Goal: Task Accomplishment & Management: Use online tool/utility

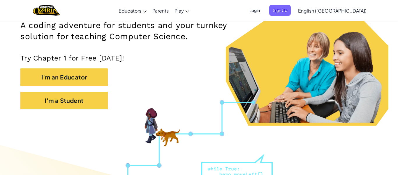
scroll to position [95, 0]
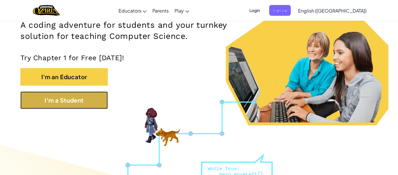
click at [82, 104] on button "I'm a Student" at bounding box center [63, 99] width 87 height 17
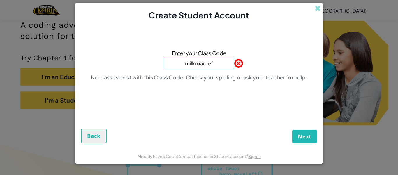
type input "milkroadleft"
click button "Next" at bounding box center [304, 135] width 25 height 13
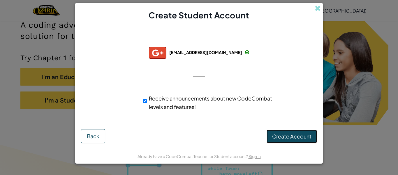
click at [275, 138] on span "Create Account" at bounding box center [291, 136] width 39 height 7
click at [275, 138] on button "Create Account" at bounding box center [292, 135] width 50 height 13
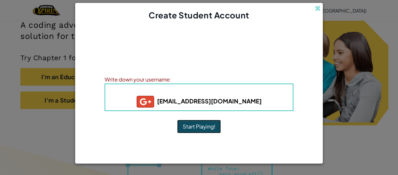
click at [211, 126] on button "Start Playing!" at bounding box center [199, 126] width 44 height 13
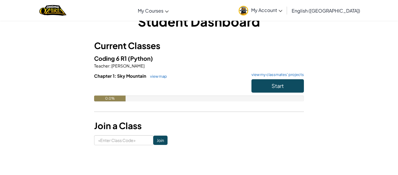
scroll to position [18, 0]
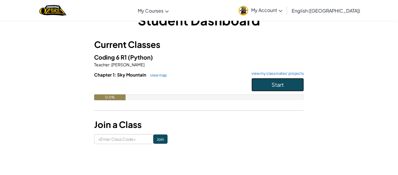
click at [282, 81] on span "Start" at bounding box center [278, 84] width 12 height 7
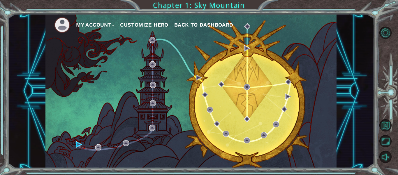
click at [78, 24] on button "My Account" at bounding box center [95, 24] width 38 height 9
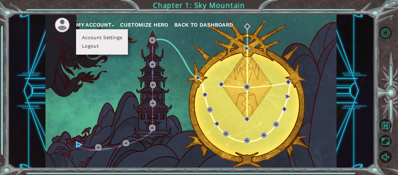
click at [53, 24] on nav "My Account Account Settings Logout Customize Hero Back to Dashboard" at bounding box center [190, 23] width 291 height 19
click at [147, 24] on button "Customize Hero" at bounding box center [144, 24] width 48 height 9
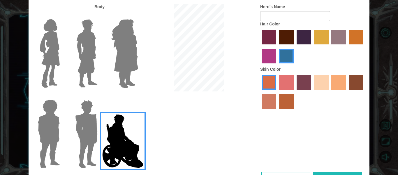
click at [133, 38] on img at bounding box center [125, 53] width 32 height 73
click at [138, 15] on input "Hero Amethyst" at bounding box center [138, 15] width 0 height 0
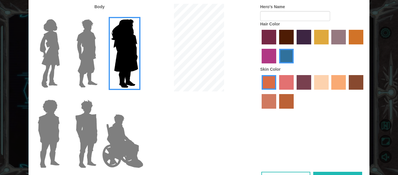
click at [54, 48] on img at bounding box center [50, 53] width 24 height 73
click at [62, 15] on input "Hero Connie" at bounding box center [62, 15] width 0 height 0
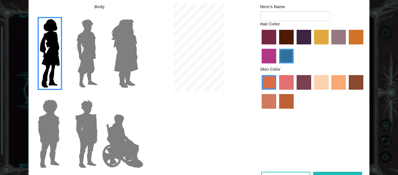
click at [87, 48] on img at bounding box center [87, 53] width 26 height 73
click at [100, 15] on input "Hero Lars" at bounding box center [100, 15] width 0 height 0
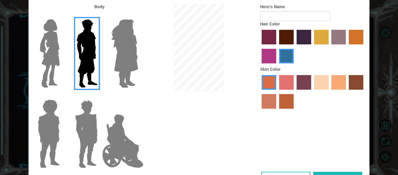
click at [54, 41] on img at bounding box center [50, 53] width 24 height 73
click at [62, 15] on input "Hero Connie" at bounding box center [62, 15] width 0 height 0
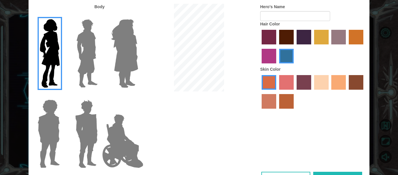
click at [93, 121] on img at bounding box center [86, 133] width 27 height 73
click at [100, 96] on input "Hero Garnet" at bounding box center [100, 96] width 0 height 0
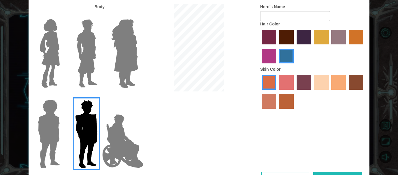
click at [51, 69] on img at bounding box center [50, 53] width 24 height 73
click at [62, 15] on input "Hero Connie" at bounding box center [62, 15] width 0 height 0
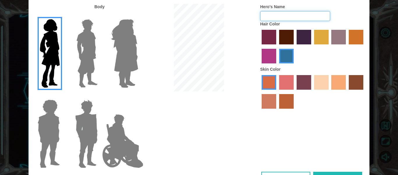
click at [299, 17] on input "Hero's Name" at bounding box center [295, 16] width 70 height 10
type input "charlotte"
click at [282, 39] on label "maroon hair color" at bounding box center [286, 37] width 15 height 15
click at [277, 46] on input "maroon hair color" at bounding box center [277, 46] width 0 height 0
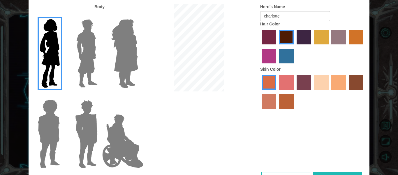
click at [339, 83] on label "tacao skin color" at bounding box center [339, 82] width 15 height 15
click at [330, 92] on input "tacao skin color" at bounding box center [330, 92] width 0 height 0
click at [378, 110] on div "Customize Your Hero Body Hero's Name charlotte Hair Color Skin Color Cancel Done" at bounding box center [199, 87] width 398 height 175
click at [371, 64] on div "Customize Your Hero Body Hero's Name charlotte Hair Color Skin Color Cancel Done" at bounding box center [199, 87] width 398 height 175
click at [368, 7] on div "Hero's Name charlotte Hair Color Skin Color" at bounding box center [313, 58] width 114 height 108
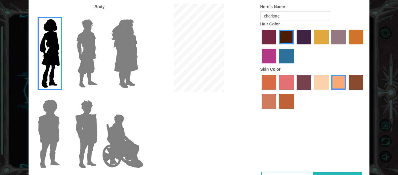
click at [263, 173] on button "Cancel" at bounding box center [286, 177] width 49 height 13
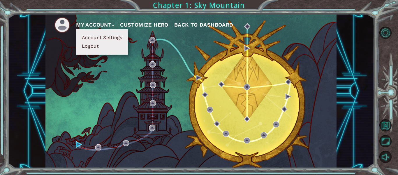
click at [62, 23] on img at bounding box center [62, 25] width 16 height 16
click at [162, 22] on button "Customize Hero" at bounding box center [144, 24] width 48 height 9
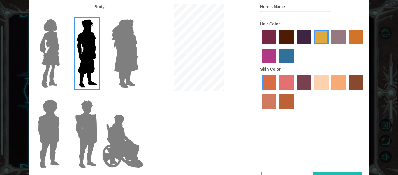
click at [48, 57] on img at bounding box center [50, 53] width 24 height 73
click at [62, 15] on input "Hero Connie" at bounding box center [62, 15] width 0 height 0
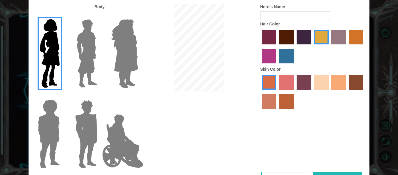
click at [287, 41] on label "maroon hair color" at bounding box center [286, 37] width 15 height 15
click at [277, 46] on input "maroon hair color" at bounding box center [277, 46] width 0 height 0
click at [336, 87] on label "tacao skin color" at bounding box center [339, 82] width 15 height 15
click at [330, 92] on input "tacao skin color" at bounding box center [330, 92] width 0 height 0
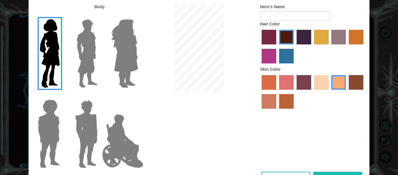
click at [372, 80] on div "Customize Your Hero Body Hero's Name Hair Color Skin Color Cancel Done" at bounding box center [199, 87] width 398 height 175
click at [328, 172] on button "Done" at bounding box center [337, 177] width 49 height 13
click at [253, 140] on div "Body Hero's Name Hair Color Skin Color" at bounding box center [199, 88] width 341 height 168
click at [266, 18] on input "Hero's Name" at bounding box center [295, 16] width 70 height 10
type input "charlotte"
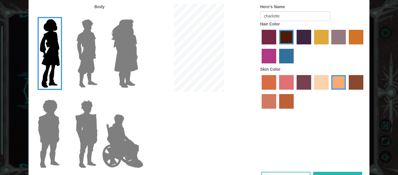
click at [316, 172] on button "Done" at bounding box center [337, 177] width 49 height 13
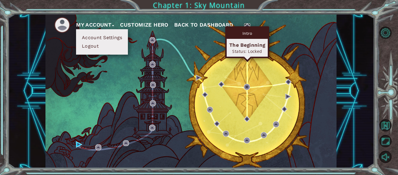
click at [246, 25] on img at bounding box center [247, 26] width 6 height 6
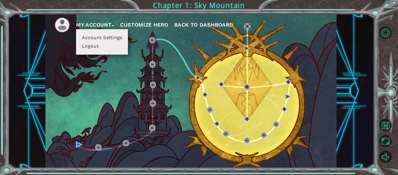
click at [248, 27] on img at bounding box center [247, 26] width 6 height 6
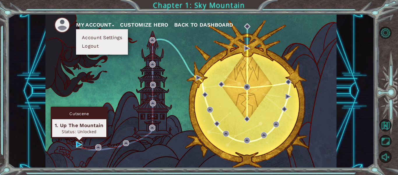
click at [78, 145] on img at bounding box center [79, 144] width 6 height 6
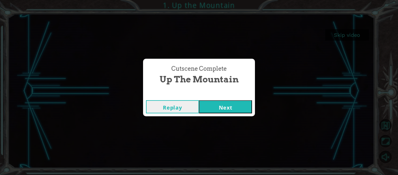
click at [225, 109] on button "Next" at bounding box center [225, 106] width 53 height 13
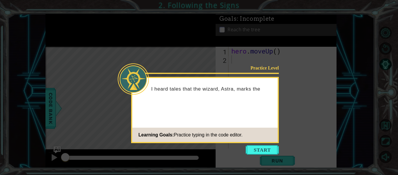
click at [248, 141] on footer "Learning Goals: Practice typing in the code editor." at bounding box center [204, 134] width 145 height 14
click at [252, 148] on button "Start" at bounding box center [262, 149] width 33 height 9
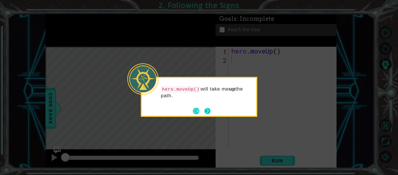
click at [205, 111] on button "Next" at bounding box center [207, 111] width 6 height 6
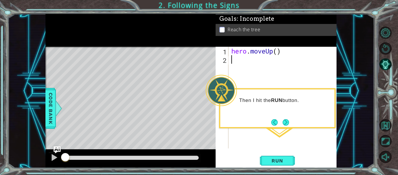
type textarea "hero.moveUp()"
click at [286, 120] on button "Next" at bounding box center [286, 122] width 6 height 6
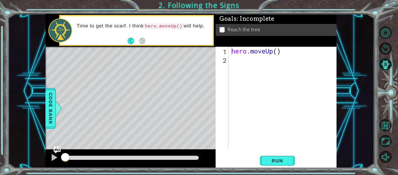
drag, startPoint x: 133, startPoint y: 121, endPoint x: 131, endPoint y: 113, distance: 7.8
click at [131, 113] on div "Level Map" at bounding box center [179, 133] width 269 height 172
click at [243, 53] on div "hero . moveUp ( )" at bounding box center [284, 106] width 108 height 118
click at [272, 157] on button "Run" at bounding box center [277, 161] width 35 height 12
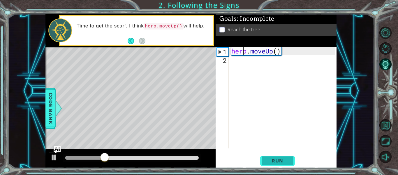
click at [265, 162] on button "Run" at bounding box center [277, 161] width 35 height 12
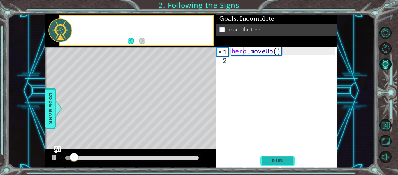
click at [265, 162] on button "Run" at bounding box center [277, 161] width 35 height 12
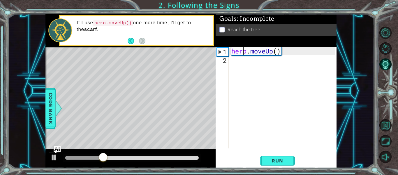
click at [232, 58] on div "hero . moveUp ( )" at bounding box center [284, 106] width 108 height 118
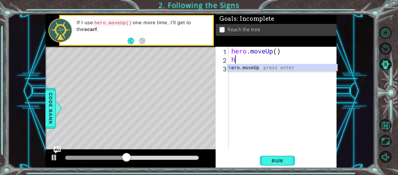
type textarea "he"
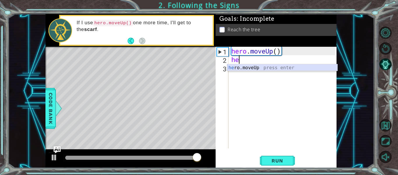
click at [267, 67] on div "he ro.moveUp press enter" at bounding box center [282, 74] width 110 height 21
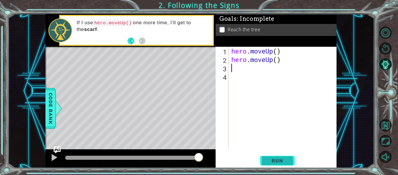
click at [288, 163] on span "Run" at bounding box center [277, 160] width 23 height 6
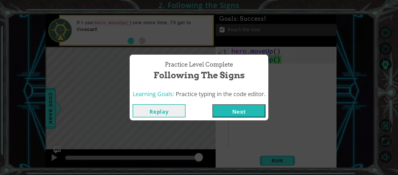
click at [234, 111] on button "Next" at bounding box center [239, 110] width 53 height 13
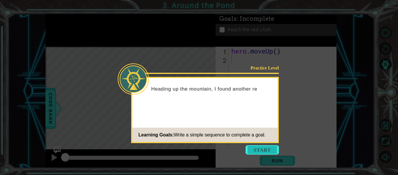
click at [253, 148] on button "Start" at bounding box center [262, 149] width 33 height 9
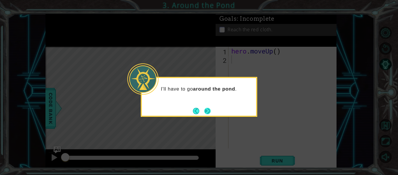
click at [208, 110] on button "Next" at bounding box center [207, 111] width 6 height 6
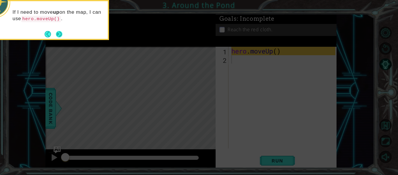
click at [59, 34] on button "Next" at bounding box center [59, 34] width 6 height 6
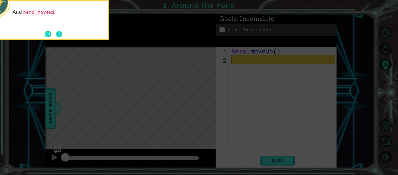
click at [59, 34] on button "Next" at bounding box center [59, 34] width 6 height 6
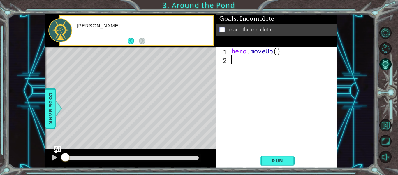
click at [59, 34] on div at bounding box center [60, 30] width 24 height 24
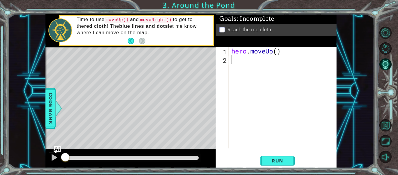
click at [236, 58] on div "hero . moveUp ( )" at bounding box center [284, 106] width 108 height 118
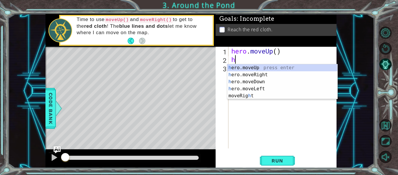
type textarea "he"
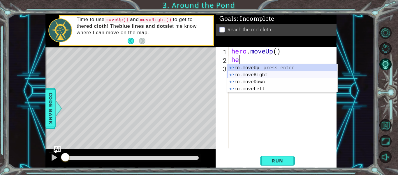
click at [270, 72] on div "he ro.moveUp press enter he ro.moveRight press enter he ro.moveDown press enter…" at bounding box center [282, 85] width 110 height 42
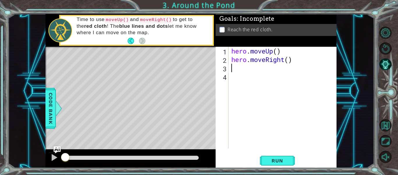
click at [235, 68] on div "hero . moveUp ( ) hero . moveRight ( )" at bounding box center [284, 106] width 108 height 118
type textarea "h"
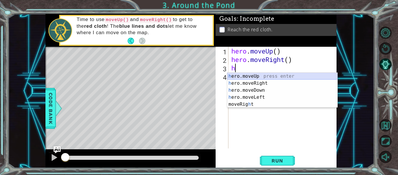
click at [270, 75] on div "h ero.moveUp press enter h ero.moveRight press enter h ero.moveDown press enter…" at bounding box center [282, 97] width 110 height 49
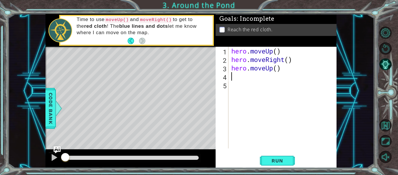
click at [238, 77] on div "hero . moveUp ( ) hero . moveRight ( ) hero . moveUp ( )" at bounding box center [284, 106] width 108 height 118
click at [236, 77] on div "hero . moveUp ( ) hero . moveRight ( ) hero . moveUp ( )" at bounding box center [284, 106] width 108 height 118
click at [232, 77] on div "hero . moveUp ( ) hero . moveRight ( ) hero . moveUp ( )" at bounding box center [284, 106] width 108 height 118
type textarea "h"
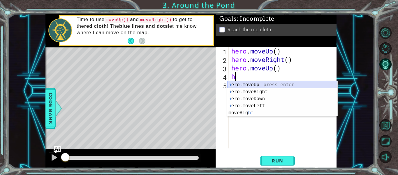
click at [243, 85] on div "h ero.moveUp press enter h ero.moveRight press enter h ero.moveDown press enter…" at bounding box center [282, 105] width 110 height 49
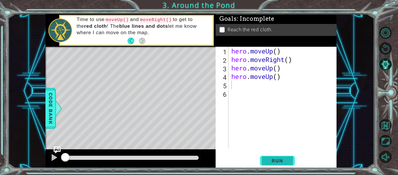
click at [273, 162] on span "Run" at bounding box center [277, 160] width 23 height 6
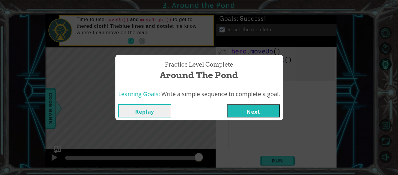
click at [250, 107] on button "Next" at bounding box center [253, 110] width 53 height 13
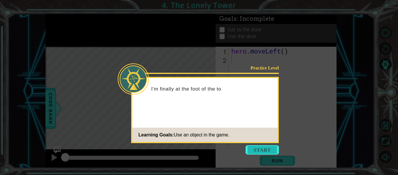
click at [266, 147] on button "Start" at bounding box center [262, 149] width 33 height 9
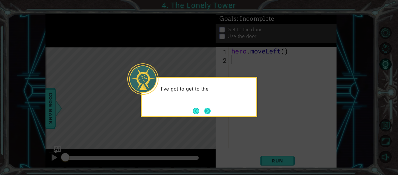
click at [208, 108] on button "Next" at bounding box center [207, 111] width 6 height 6
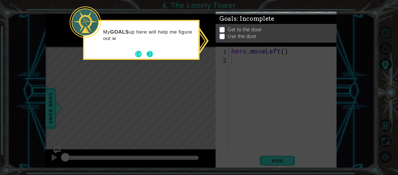
click at [150, 51] on button "Next" at bounding box center [150, 54] width 6 height 6
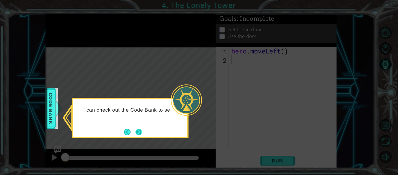
click at [139, 133] on button "Next" at bounding box center [139, 132] width 6 height 6
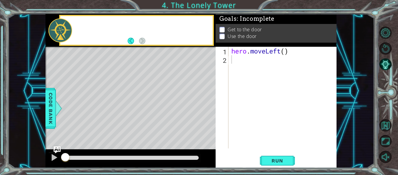
click at [139, 133] on div "Level Map" at bounding box center [179, 133] width 269 height 172
click at [239, 63] on div "hero . moveLeft ( )" at bounding box center [284, 106] width 108 height 118
type textarea "h"
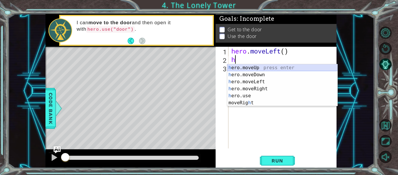
click at [248, 65] on div "h ero.moveUp press enter h ero.moveDown press enter h ero.moveLeft press enter …" at bounding box center [282, 92] width 110 height 56
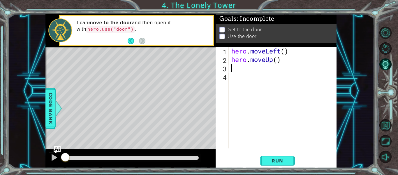
type textarea "h"
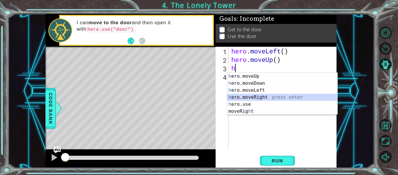
click at [247, 95] on div "h ero.moveUp press enter h ero.moveDown press enter h ero.moveLeft press enter …" at bounding box center [282, 101] width 110 height 56
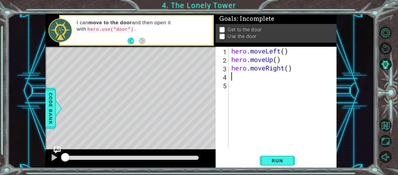
click at [236, 80] on div "hero . moveLeft ( ) hero . moveUp ( ) hero . moveRight ( )" at bounding box center [284, 106] width 108 height 118
click at [239, 76] on div "hero . moveLeft ( ) hero . moveUp ( ) hero . moveRight ( )" at bounding box center [284, 106] width 108 height 118
click at [278, 161] on span "Run" at bounding box center [277, 160] width 23 height 6
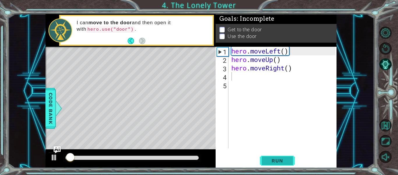
click at [278, 161] on span "Run" at bounding box center [277, 160] width 23 height 6
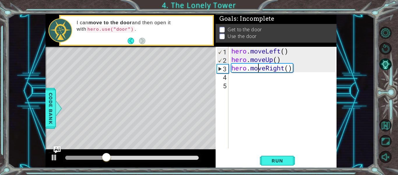
click at [257, 71] on div "hero . moveLeft ( ) hero . moveUp ( ) hero . moveRight ( )" at bounding box center [284, 106] width 108 height 118
click at [243, 69] on div "hero . moveLeft ( ) hero . moveUp ( ) hero . moveRight ( )" at bounding box center [284, 106] width 108 height 118
click at [285, 70] on div "hero . moveLeft ( ) hero . moveUp ( ) hero . moveRight ( )" at bounding box center [284, 106] width 108 height 118
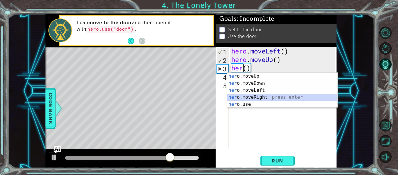
click at [266, 95] on div "her o.moveUp press enter her o.moveDown press enter her o.moveLeft press enter …" at bounding box center [282, 97] width 110 height 49
type textarea "hero.moveRight"
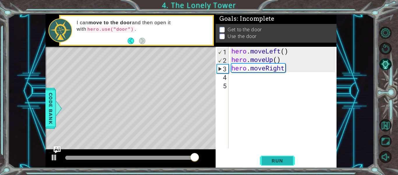
click at [279, 162] on span "Run" at bounding box center [277, 160] width 23 height 6
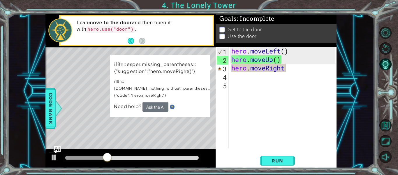
click at [179, 150] on div at bounding box center [130, 158] width 170 height 19
click at [171, 141] on div "Level Map" at bounding box center [179, 133] width 269 height 172
drag, startPoint x: 114, startPoint y: 155, endPoint x: 63, endPoint y: 157, distance: 51.1
click at [65, 157] on div at bounding box center [67, 157] width 4 height 4
drag, startPoint x: 76, startPoint y: 156, endPoint x: 398, endPoint y: 155, distance: 321.9
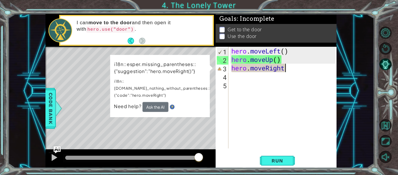
click at [398, 155] on div "1 ההההההההההההההההההההההההההההההההההההההההההההההההההההההההההההההההההההההההההההה…" at bounding box center [199, 87] width 398 height 175
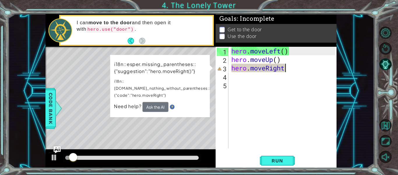
click at [287, 120] on div "hero . moveLeft ( ) hero . moveUp ( ) hero . moveRight" at bounding box center [284, 106] width 108 height 118
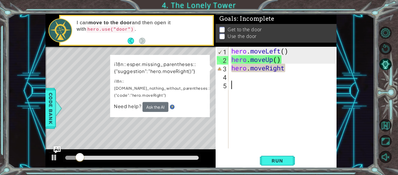
click at [159, 119] on div "Level Map" at bounding box center [179, 133] width 269 height 172
click at [285, 68] on div "hero . moveLeft ( ) hero . moveUp ( ) hero . moveRight" at bounding box center [284, 106] width 108 height 118
click at [278, 70] on div "hero . moveLeft ( ) hero . moveUp ( ) hero . moveRight" at bounding box center [284, 106] width 108 height 118
click at [284, 69] on div "hero . moveLeft ( ) hero . moveUp ( ) hero . moveRight" at bounding box center [284, 106] width 108 height 118
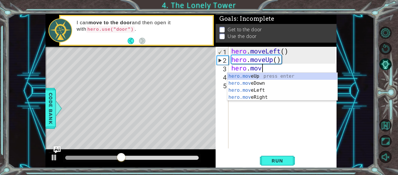
type textarea "[DOMAIN_NAME]"
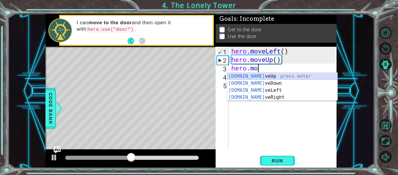
click at [282, 76] on div "[DOMAIN_NAME] veUp press enter [DOMAIN_NAME] veDown press enter [DOMAIN_NAME] v…" at bounding box center [282, 94] width 110 height 42
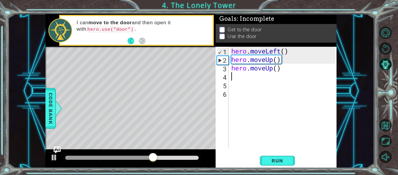
click at [237, 79] on div "hero . moveLeft ( ) hero . moveUp ( ) hero . moveUp ( )" at bounding box center [284, 106] width 108 height 118
type textarea "h"
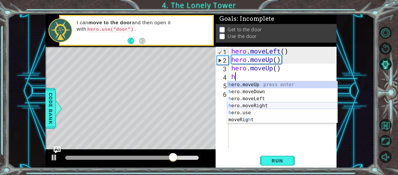
click at [252, 105] on div "h ero.moveUp press enter h ero.moveDown press enter h ero.moveLeft press enter …" at bounding box center [282, 109] width 110 height 56
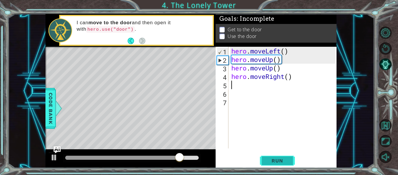
click at [265, 157] on button "Run" at bounding box center [277, 161] width 35 height 12
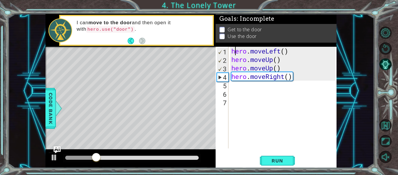
click at [236, 53] on div "hero . moveLeft ( ) hero . moveUp ( ) hero . moveUp ( ) hero . moveRight ( )" at bounding box center [284, 106] width 108 height 118
type textarea "hero.moveLeft()"
click at [280, 129] on div "hero . moveLeft ( ) hero . moveUp ( ) hero . moveUp ( ) hero . moveRight ( )" at bounding box center [284, 106] width 108 height 118
click at [285, 157] on span "Run" at bounding box center [277, 160] width 23 height 6
click at [277, 159] on span "Run" at bounding box center [277, 160] width 23 height 6
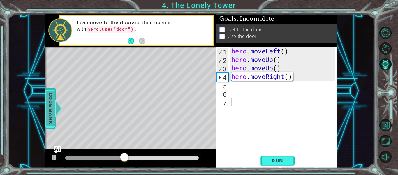
click at [56, 112] on div at bounding box center [53, 107] width 7 height 17
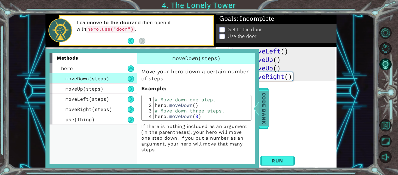
click at [267, 121] on span "Code Bank" at bounding box center [264, 108] width 9 height 36
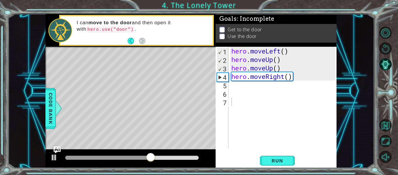
click at [183, 136] on div "Level Map" at bounding box center [179, 133] width 269 height 172
click at [157, 134] on div "Level Map" at bounding box center [179, 133] width 269 height 172
click at [272, 162] on span "Run" at bounding box center [277, 160] width 23 height 6
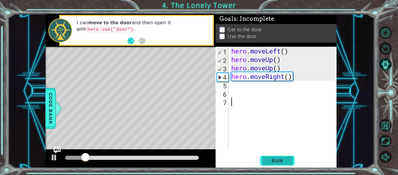
click at [272, 162] on span "Run" at bounding box center [277, 160] width 23 height 6
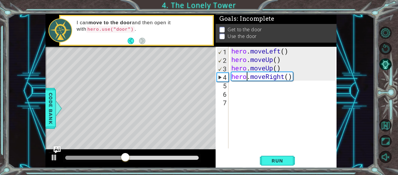
click at [247, 77] on div "hero . moveLeft ( ) hero . moveUp ( ) hero . moveUp ( ) hero . moveRight ( )" at bounding box center [284, 106] width 108 height 118
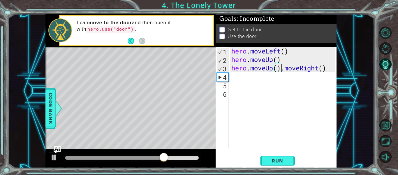
click at [323, 69] on div "hero . moveLeft ( ) hero . moveUp ( ) hero . moveUp ( ) . moveRight ( )" at bounding box center [284, 106] width 108 height 118
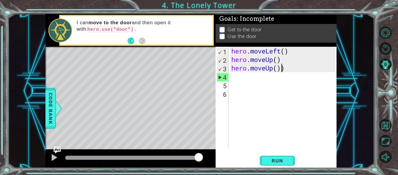
click at [317, 66] on div "hero . moveLeft ( ) hero . moveUp ( ) hero . moveUp ( ))" at bounding box center [284, 106] width 108 height 118
type textarea "hero.moveUp()"
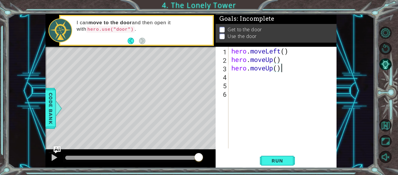
click at [232, 79] on div "hero . moveLeft ( ) hero . moveUp ( ) hero . moveUp ( )" at bounding box center [284, 106] width 108 height 118
type textarea "h"
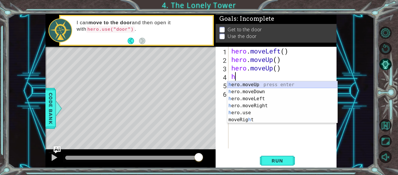
click at [246, 84] on div "h ero.moveUp press enter h ero.moveDown press enter h ero.moveLeft press enter …" at bounding box center [282, 109] width 110 height 56
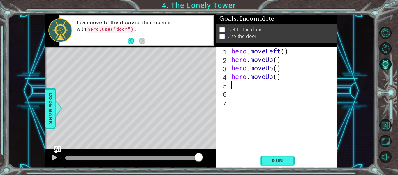
click at [241, 86] on div "hero . moveLeft ( ) hero . moveUp ( ) hero . moveUp ( ) hero . moveUp ( )" at bounding box center [284, 106] width 108 height 118
click at [234, 86] on div "hero . moveLeft ( ) hero . moveUp ( ) hero . moveUp ( ) hero . moveUp ( )" at bounding box center [284, 106] width 108 height 118
click at [233, 86] on div "hero . moveLeft ( ) hero . moveUp ( ) hero . moveUp ( ) hero . moveUp ( )" at bounding box center [284, 106] width 108 height 118
type textarea "h"
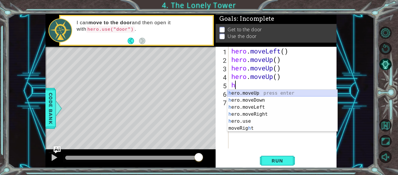
click at [241, 93] on div "h ero.moveUp press enter h ero.moveDown press enter h ero.moveLeft press enter …" at bounding box center [282, 118] width 110 height 56
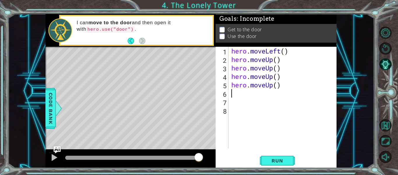
type textarea "h"
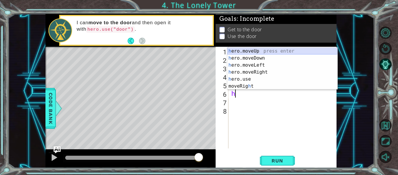
click at [244, 50] on div "h ero.moveUp press enter h ero.moveDown press enter h ero.moveLeft press enter …" at bounding box center [282, 76] width 110 height 56
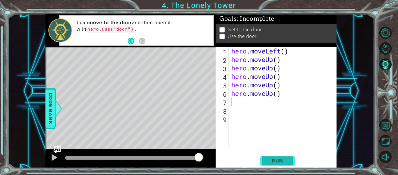
click at [279, 157] on button "Run" at bounding box center [277, 161] width 35 height 12
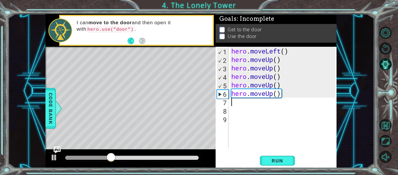
click at [221, 36] on p at bounding box center [222, 37] width 5 height 6
click at [286, 95] on div "hero . moveLeft ( ) hero . moveUp ( ) hero . moveUp ( ) hero . moveUp ( ) hero …" at bounding box center [284, 106] width 108 height 118
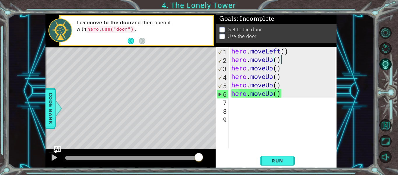
click at [283, 58] on div "hero . moveLeft ( ) hero . moveUp ( ) hero . moveUp ( ) hero . moveUp ( ) hero …" at bounding box center [284, 106] width 108 height 118
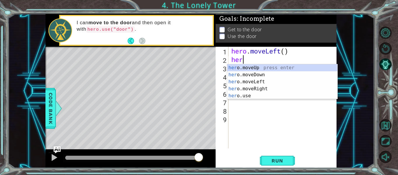
type textarea "h"
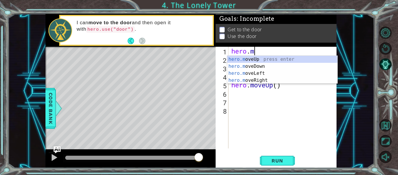
type textarea "h"
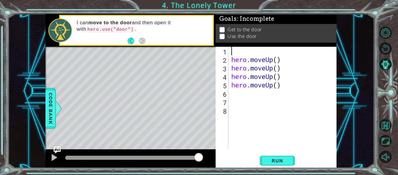
click at [280, 71] on div "hero . moveUp ( ) hero . moveUp ( ) hero . moveUp ( ) hero . moveUp ( )" at bounding box center [284, 106] width 108 height 118
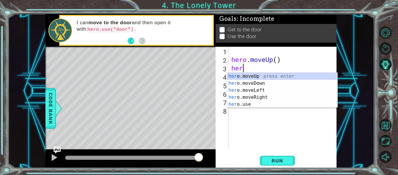
type textarea "h"
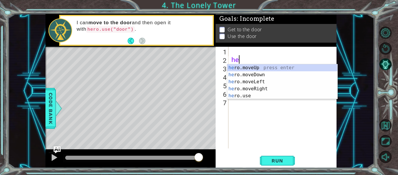
type textarea "h"
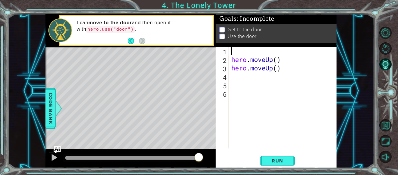
click at [280, 71] on div "hero . moveUp ( ) hero . moveUp ( )" at bounding box center [284, 106] width 108 height 118
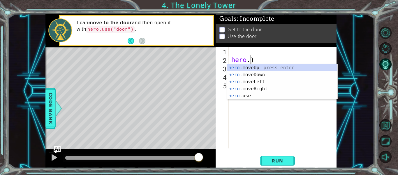
type textarea ")"
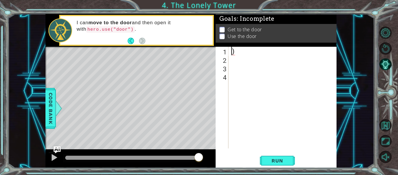
click at [272, 62] on div ")" at bounding box center [284, 106] width 108 height 118
click at [236, 53] on div ")" at bounding box center [284, 106] width 108 height 118
type textarea ")"
type textarea "h"
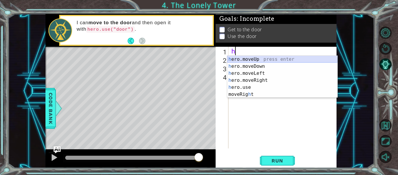
click at [239, 57] on div "h ero.moveUp press enter h ero.moveDown press enter h ero.moveLeft press enter …" at bounding box center [282, 84] width 110 height 56
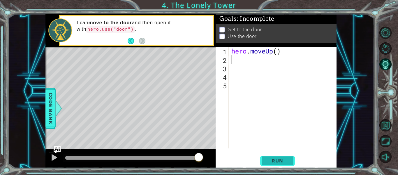
click at [263, 158] on button "Run" at bounding box center [277, 161] width 35 height 12
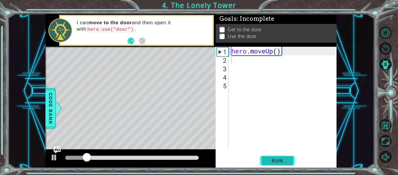
click at [263, 160] on button "Run" at bounding box center [277, 161] width 35 height 12
click at [155, 125] on div "Level Map" at bounding box center [179, 133] width 269 height 172
click at [233, 60] on div "hero . moveUp ( )" at bounding box center [284, 106] width 108 height 118
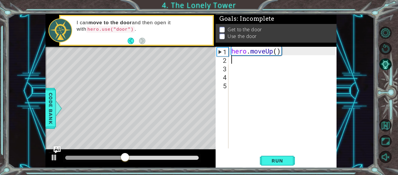
click at [233, 60] on div "hero . moveUp ( )" at bounding box center [284, 106] width 108 height 118
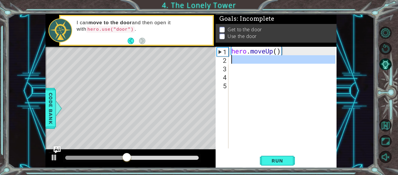
click at [233, 60] on div "hero . moveUp ( )" at bounding box center [282, 97] width 105 height 101
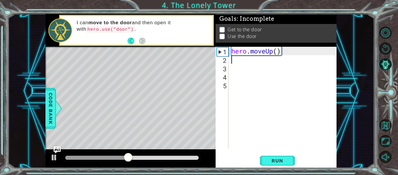
click at [233, 60] on div "hero . moveUp ( )" at bounding box center [284, 106] width 108 height 118
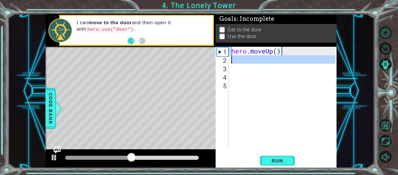
click at [233, 60] on div "hero . moveUp ( )" at bounding box center [282, 97] width 105 height 101
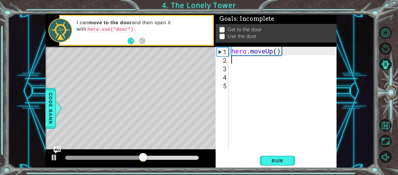
click at [275, 54] on div "hero . moveUp ( )" at bounding box center [284, 106] width 108 height 118
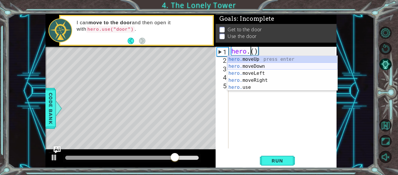
click at [265, 66] on div "hero. moveUp press enter hero. moveDown press enter hero. moveLeft press enter …" at bounding box center [282, 80] width 110 height 49
type textarea "hero.moveDown"
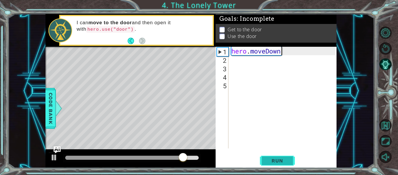
click at [264, 160] on button "Run" at bounding box center [277, 161] width 35 height 12
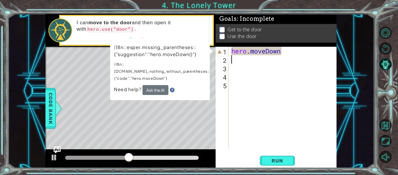
click at [232, 62] on div "hero . [GEOGRAPHIC_DATA]" at bounding box center [284, 106] width 108 height 118
click at [149, 85] on button "Ask the AI" at bounding box center [156, 90] width 26 height 10
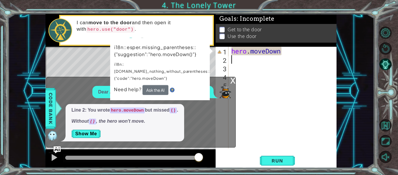
click at [291, 88] on div "hero . [GEOGRAPHIC_DATA]" at bounding box center [284, 106] width 108 height 118
click at [284, 52] on div "hero . [GEOGRAPHIC_DATA]" at bounding box center [284, 106] width 108 height 118
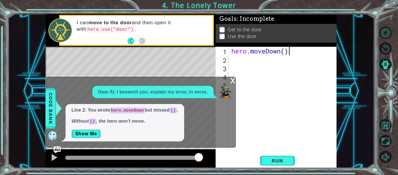
scroll to position [0, 2]
click at [281, 160] on span "Run" at bounding box center [277, 160] width 23 height 6
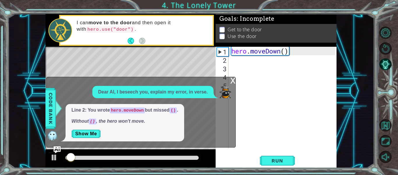
click at [155, 58] on div "Level Map" at bounding box center [179, 133] width 269 height 172
click at [48, 102] on span "Code Bank" at bounding box center [48, 108] width 9 height 36
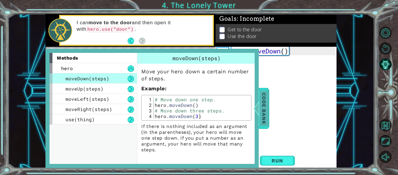
click at [268, 92] on span "Code Bank" at bounding box center [264, 108] width 9 height 36
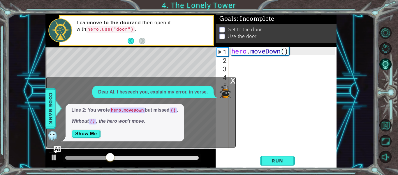
click at [233, 79] on div "x" at bounding box center [232, 80] width 5 height 6
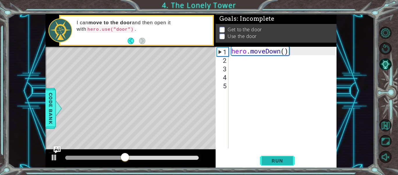
click at [271, 162] on span "Run" at bounding box center [277, 160] width 23 height 6
click at [281, 53] on div "hero . moveDown ( )" at bounding box center [284, 106] width 108 height 118
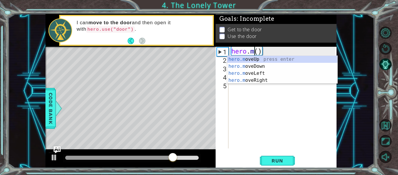
scroll to position [0, 1]
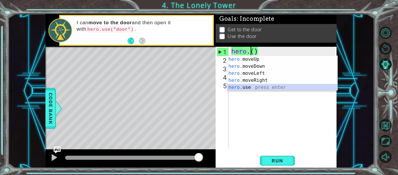
click at [253, 88] on div "hero. moveUp press enter hero. moveDown press enter hero. moveLeft press enter …" at bounding box center [282, 80] width 110 height 49
type textarea "hero.use("name")"
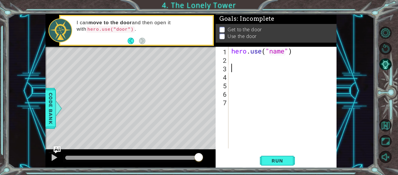
scroll to position [0, 0]
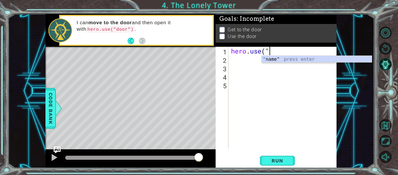
type textarea "h"
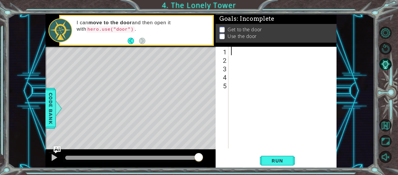
type textarea "h"
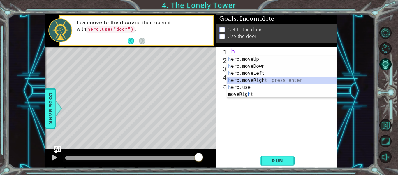
click at [243, 80] on div "h ero.moveUp press enter h ero.moveDown press enter h ero.moveLeft press enter …" at bounding box center [282, 84] width 110 height 56
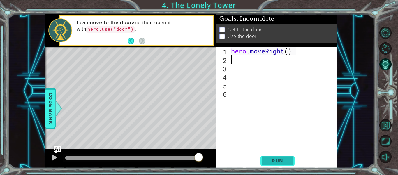
click at [271, 158] on span "Run" at bounding box center [277, 160] width 23 height 6
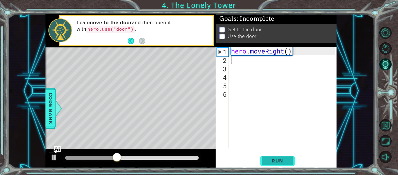
click at [274, 159] on span "Run" at bounding box center [277, 160] width 23 height 6
click at [280, 50] on div "hero . moveRight ( )" at bounding box center [284, 106] width 108 height 118
click at [283, 52] on div "hero . moveRight ( )" at bounding box center [284, 106] width 108 height 118
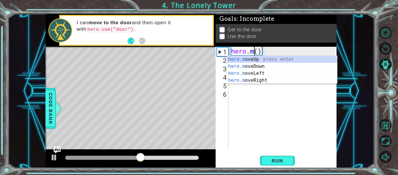
scroll to position [0, 1]
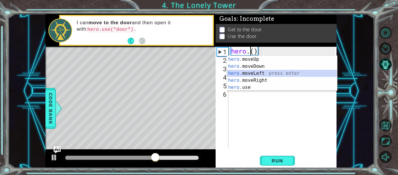
click at [285, 73] on div "hero. moveUp press enter hero. moveDown press enter hero. moveLeft press enter …" at bounding box center [282, 80] width 110 height 49
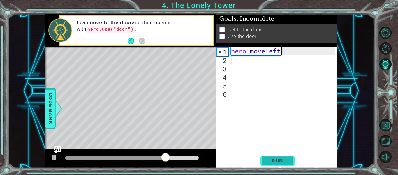
click at [270, 157] on button "Run" at bounding box center [277, 161] width 35 height 12
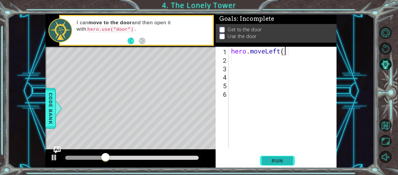
type textarea "hero.moveLeft()"
click at [288, 161] on span "Run" at bounding box center [277, 160] width 23 height 6
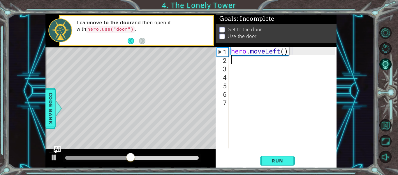
type textarea "h"
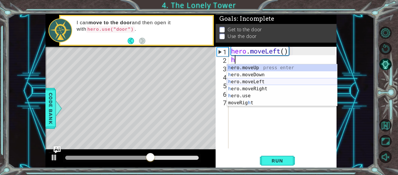
click at [273, 80] on div "h ero.moveUp press enter h ero.moveDown press enter h ero.moveLeft press enter …" at bounding box center [282, 92] width 110 height 56
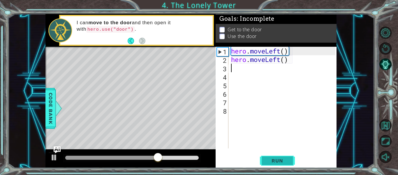
click at [285, 159] on span "Run" at bounding box center [277, 160] width 23 height 6
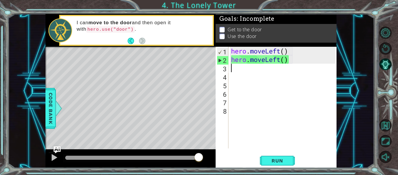
click at [236, 70] on div "hero . moveLeft ( ) hero . moveLeft ( )" at bounding box center [284, 106] width 108 height 118
type textarea "h"
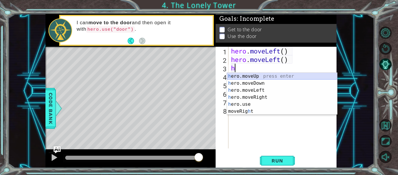
click at [240, 75] on div "h ero.moveUp press enter h ero.moveDown press enter h ero.moveLeft press enter …" at bounding box center [282, 101] width 110 height 56
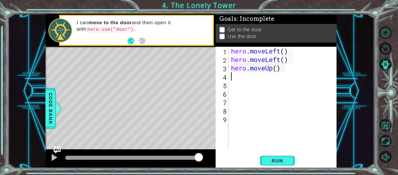
click at [238, 78] on div "hero . moveLeft ( ) hero . moveLeft ( ) hero . moveUp ( )" at bounding box center [284, 106] width 108 height 118
type textarea "h"
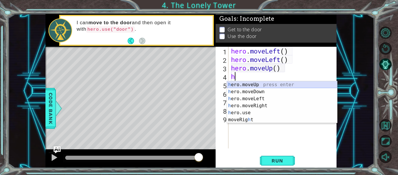
click at [242, 83] on div "h ero.moveUp press enter h ero.moveDown press enter h ero.moveLeft press enter …" at bounding box center [282, 109] width 110 height 56
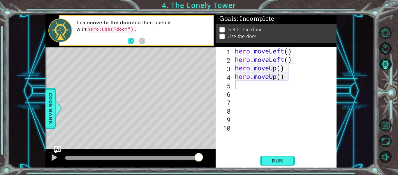
type textarea "h"
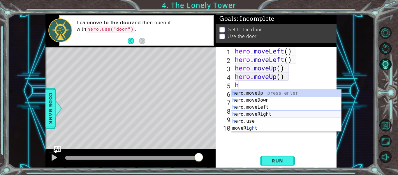
click at [245, 112] on div "h ero.moveUp press enter h ero.moveDown press enter h ero.moveLeft press enter …" at bounding box center [286, 118] width 110 height 56
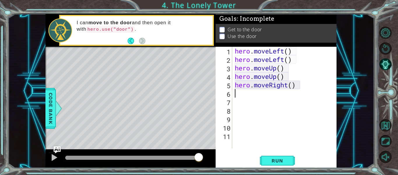
type textarea "h"
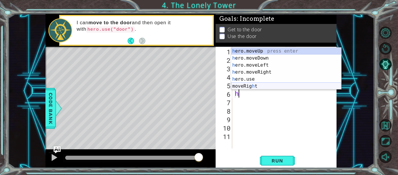
click at [242, 86] on div "h ero.moveUp press enter h ero.moveDown press enter h ero.moveLeft press enter …" at bounding box center [286, 76] width 110 height 56
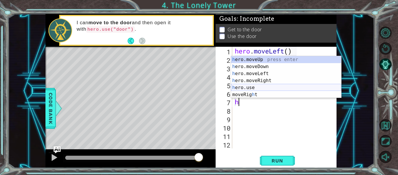
click at [259, 87] on div "h ero.moveUp press enter h ero.moveDown press enter h ero.moveLeft press enter …" at bounding box center [286, 84] width 110 height 56
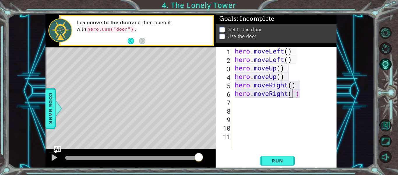
click at [301, 97] on div "hero . moveLeft ( ) hero . moveLeft ( ) hero . moveUp ( ) hero . moveUp ( ) her…" at bounding box center [286, 106] width 105 height 118
type textarea "hero.moveRight()"
click at [286, 158] on span "Run" at bounding box center [277, 160] width 23 height 6
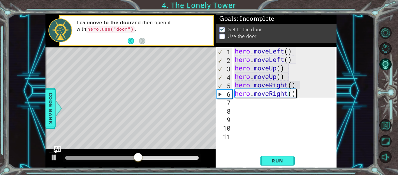
click at [223, 36] on p at bounding box center [222, 37] width 5 height 6
click at [222, 36] on p at bounding box center [222, 37] width 5 height 6
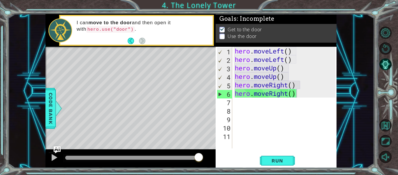
click at [237, 103] on div "hero . moveLeft ( ) hero . moveLeft ( ) hero . moveUp ( ) hero . moveUp ( ) her…" at bounding box center [286, 106] width 105 height 118
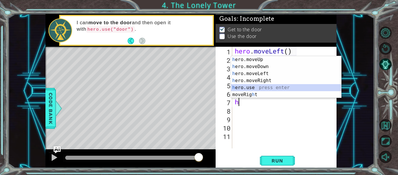
click at [260, 87] on div "h ero.moveUp press enter h ero.moveDown press enter h ero.moveLeft press enter …" at bounding box center [286, 84] width 110 height 56
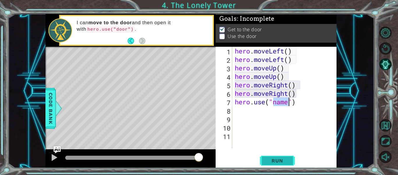
click at [275, 163] on span "Run" at bounding box center [277, 160] width 23 height 6
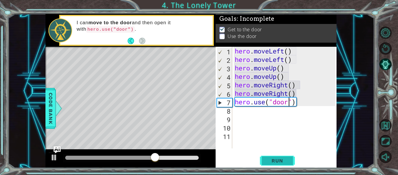
scroll to position [0, 3]
type textarea "hero.use("door")"
click at [269, 160] on span "Run" at bounding box center [277, 160] width 23 height 6
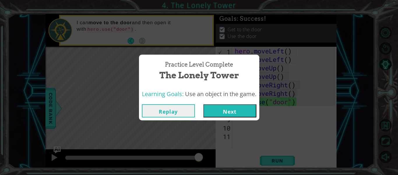
click at [242, 111] on button "Next" at bounding box center [230, 110] width 53 height 13
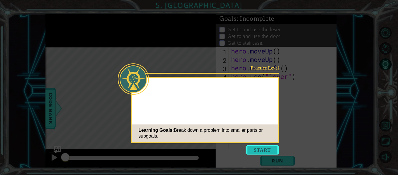
click at [260, 148] on button "Start" at bounding box center [262, 149] width 33 height 9
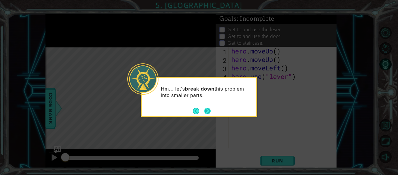
click at [208, 110] on button "Next" at bounding box center [207, 111] width 6 height 6
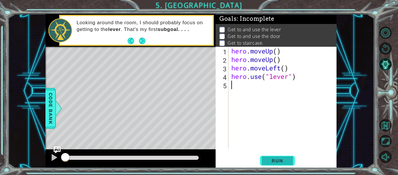
click at [276, 155] on button "Run" at bounding box center [277, 161] width 35 height 12
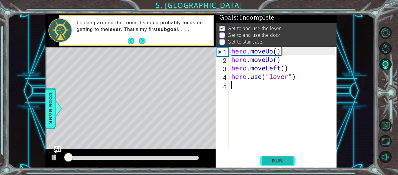
scroll to position [1, 0]
click at [277, 158] on span "Run" at bounding box center [277, 160] width 23 height 6
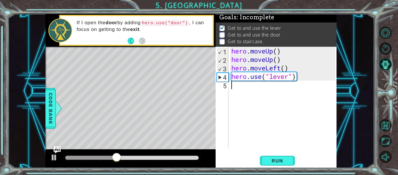
click at [280, 70] on div "hero . moveUp ( ) hero . moveUp ( ) hero . moveLeft ( ) hero . use ( "lever" )" at bounding box center [284, 106] width 108 height 118
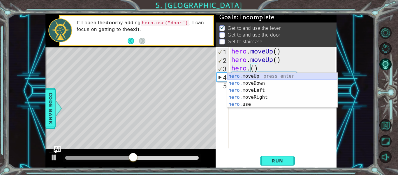
click at [278, 75] on div "hero. moveUp press enter hero. moveDown press enter hero. moveLeft press enter …" at bounding box center [282, 97] width 110 height 49
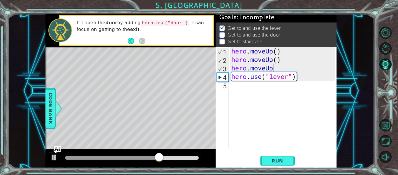
click at [289, 78] on div "hero . moveUp ( ) hero . moveUp ( ) hero . moveUp hero . use ( "lever" )" at bounding box center [284, 106] width 108 height 118
type textarea "hero.use("door")"
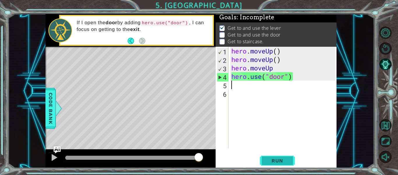
click at [282, 160] on span "Run" at bounding box center [277, 160] width 23 height 6
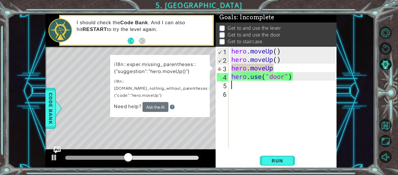
click at [274, 69] on div "hero . moveUp ( ) hero . moveUp ( ) hero . moveUp hero . use ( "door" )" at bounding box center [284, 106] width 108 height 118
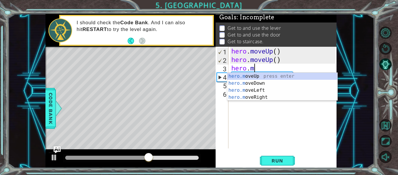
type textarea "hero."
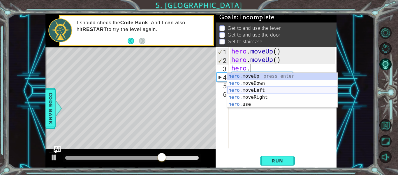
click at [246, 91] on div "hero. moveUp press enter hero. moveDown press enter hero. moveLeft press enter …" at bounding box center [282, 97] width 110 height 49
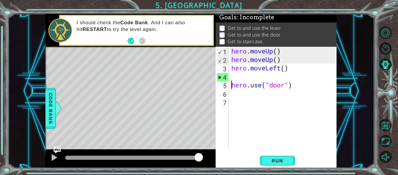
click at [231, 87] on div "hero . moveUp ( ) hero . moveUp ( ) hero . moveLeft ( ) hero . use ( "door" )" at bounding box center [284, 106] width 108 height 118
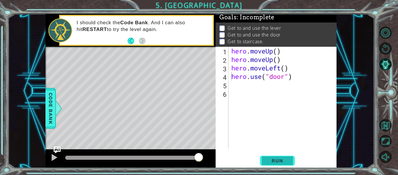
click at [273, 162] on span "Run" at bounding box center [277, 160] width 23 height 6
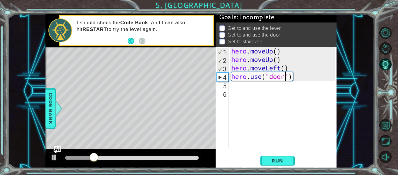
click at [284, 79] on div "hero . moveUp ( ) hero . moveUp ( ) hero . moveLeft ( ) hero . use ( "door" )" at bounding box center [284, 106] width 108 height 118
type textarea "hero.use("lever")"
click at [234, 87] on div "hero . moveUp ( ) hero . moveUp ( ) hero . moveLeft ( ) hero . use ( "lever" )" at bounding box center [284, 106] width 108 height 118
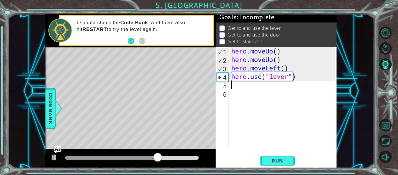
type textarea "h"
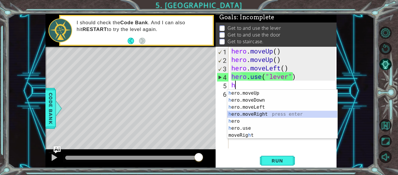
click at [260, 113] on div "h ero.moveUp press enter h ero.moveDown press enter h ero.moveLeft press enter …" at bounding box center [282, 121] width 110 height 63
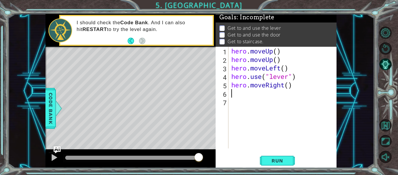
type textarea "h"
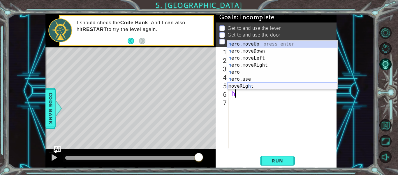
click at [243, 88] on div "h ero.moveUp press enter h ero.moveDown press enter h ero.moveLeft press enter …" at bounding box center [282, 72] width 110 height 63
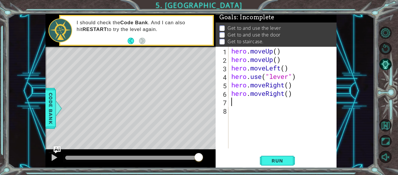
type textarea "h"
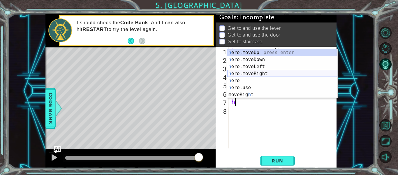
click at [267, 73] on div "h ero.moveUp press enter h ero.moveDown press enter h ero.moveLeft press enter …" at bounding box center [282, 80] width 110 height 63
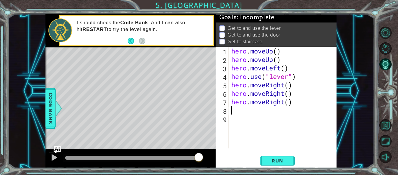
click at [236, 112] on div "hero . moveUp ( ) hero . moveUp ( ) hero . moveLeft ( ) hero . use ( "lever" ) …" at bounding box center [284, 106] width 108 height 118
click at [235, 113] on div "hero . moveUp ( ) hero . moveUp ( ) hero . moveLeft ( ) hero . use ( "lever" ) …" at bounding box center [284, 106] width 108 height 118
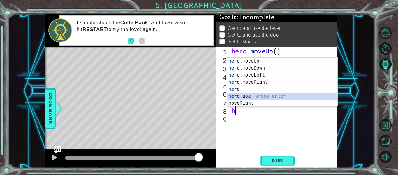
click at [234, 94] on div "h ero.moveUp press enter h ero.moveDown press enter h ero.moveLeft press enter …" at bounding box center [282, 88] width 110 height 63
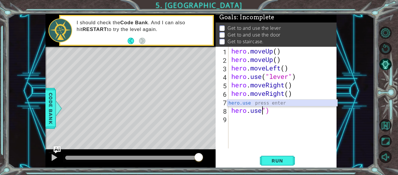
click at [243, 101] on div "hero.use press enter" at bounding box center [282, 109] width 110 height 21
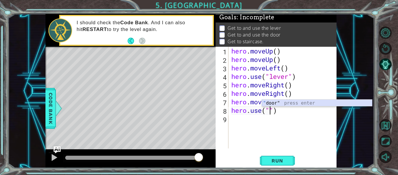
click at [271, 102] on div "" door" press enter" at bounding box center [317, 109] width 110 height 21
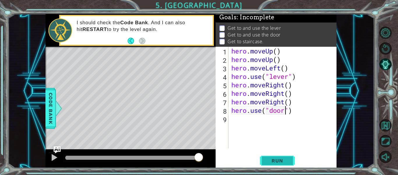
type textarea "hero.use("door")"
click at [283, 156] on button "Run" at bounding box center [277, 161] width 35 height 12
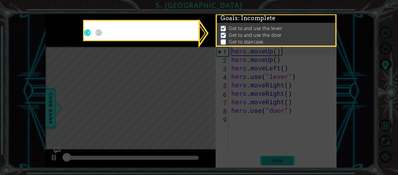
scroll to position [1, 0]
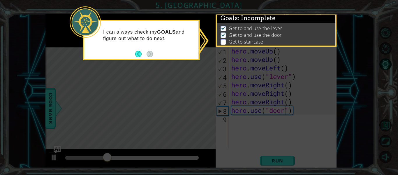
click at [233, 134] on icon at bounding box center [199, 87] width 398 height 175
click at [140, 53] on button "Back" at bounding box center [140, 54] width 11 height 6
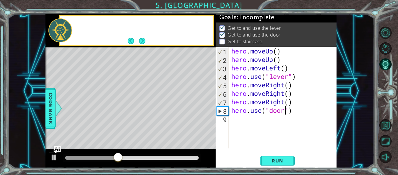
scroll to position [1, 0]
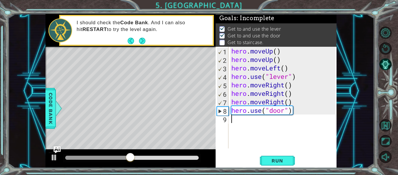
click at [238, 120] on div "hero . moveUp ( ) hero . moveUp ( ) hero . moveLeft ( ) hero . use ( "lever" ) …" at bounding box center [284, 106] width 108 height 118
type textarea "h"
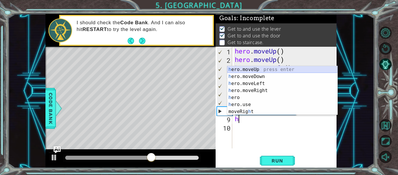
click at [247, 69] on div "h ero.moveUp press enter h ero.moveDown press enter h ero.moveLeft press enter …" at bounding box center [282, 97] width 110 height 63
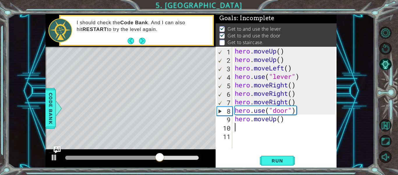
click at [239, 127] on div "hero . moveUp ( ) hero . moveUp ( ) hero . moveLeft ( ) hero . use ( "lever" ) …" at bounding box center [286, 106] width 105 height 118
type textarea "h"
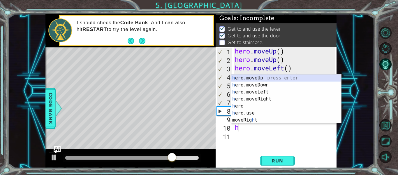
click at [262, 76] on div "h ero.moveUp press enter h ero.moveDown press enter h ero.moveLeft press enter …" at bounding box center [286, 105] width 110 height 63
